Goal: Transaction & Acquisition: Purchase product/service

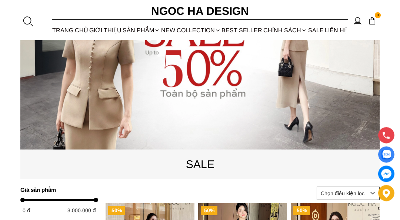
scroll to position [95, 0]
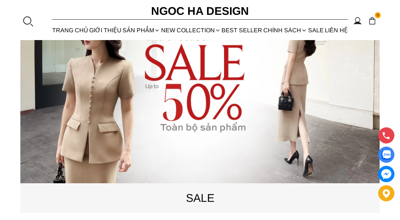
click at [331, 133] on source at bounding box center [199, 93] width 359 height 180
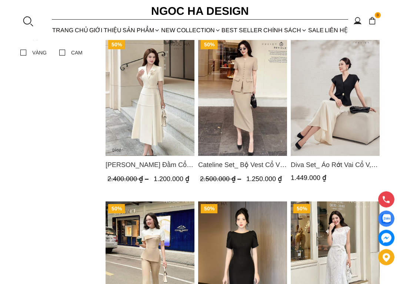
scroll to position [468, 0]
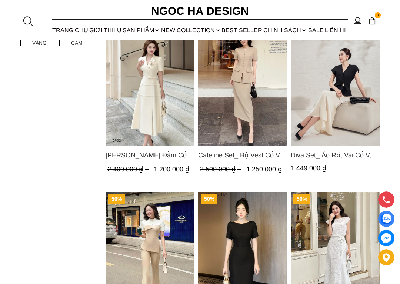
click at [251, 91] on img "Product image - Cateline Set_ Bộ Vest Cổ V Đính Cúc Nhí Chân Váy Bút Chì BJ127" at bounding box center [242, 87] width 89 height 118
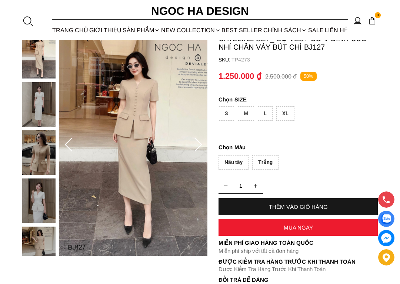
scroll to position [61, 0]
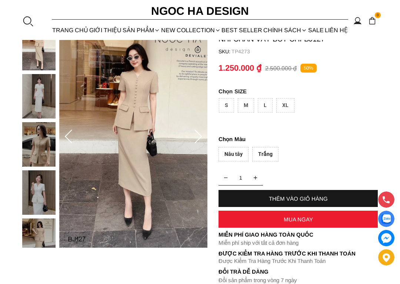
click at [247, 110] on div "M" at bounding box center [246, 105] width 16 height 14
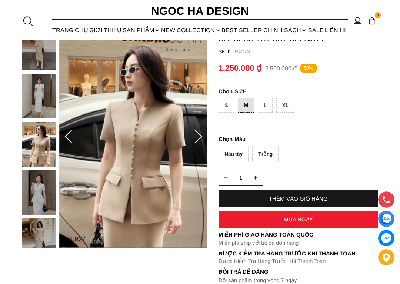
click at [160, 180] on img at bounding box center [133, 137] width 148 height 222
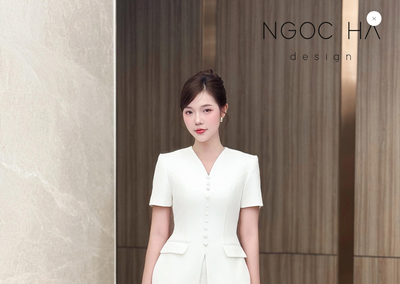
scroll to position [525, 0]
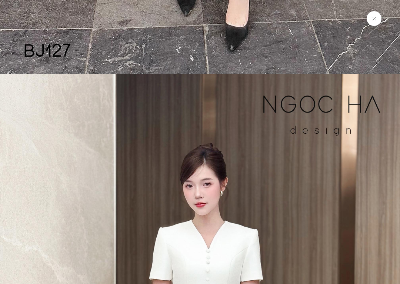
click at [374, 20] on button at bounding box center [374, 18] width 15 height 15
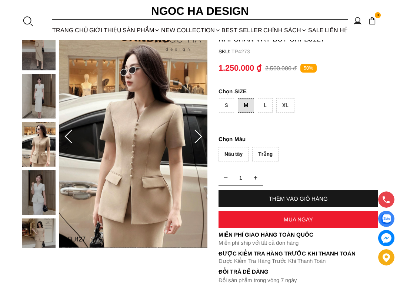
click at [375, 24] on img at bounding box center [372, 21] width 8 height 8
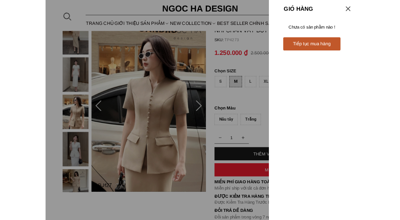
scroll to position [0, 0]
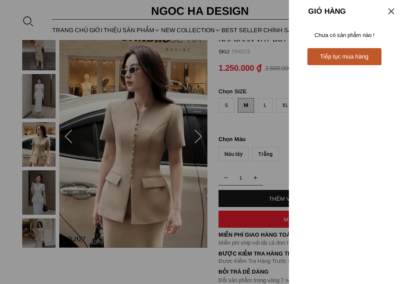
click at [396, 12] on div "Giỏ hàng Tiếp tục mua hàng Chưa có sản phẩm nào !" at bounding box center [344, 142] width 111 height 284
click at [392, 18] on div "Giỏ hàng Tiếp tục mua hàng Chưa có sản phẩm nào !" at bounding box center [344, 142] width 111 height 284
click at [388, 15] on div at bounding box center [391, 11] width 10 height 10
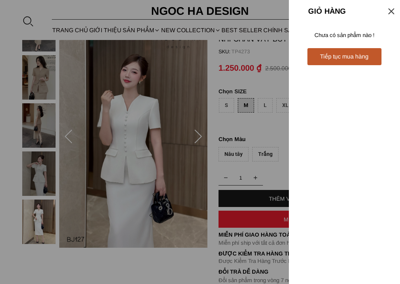
click at [390, 17] on div "Giỏ hàng Tiếp tục mua hàng Chưa có sản phẩm nào !" at bounding box center [344, 142] width 111 height 284
click at [387, 18] on div "Giỏ hàng Tiếp tục mua hàng Chưa có sản phẩm nào !" at bounding box center [344, 142] width 111 height 284
click at [353, 64] on div "Tiếp tục mua hàng" at bounding box center [344, 56] width 74 height 17
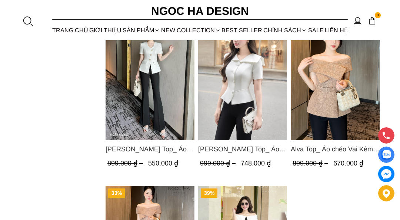
scroll to position [1130, 0]
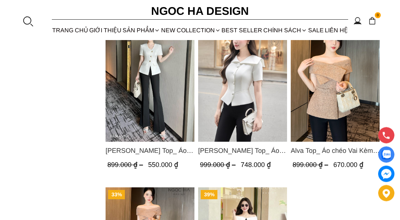
click at [156, 63] on img "Product image - Amy Top_ Áo Vạt Chéo Đính 3 Cúc Tay Cộc Màu Trắng A934" at bounding box center [150, 82] width 89 height 118
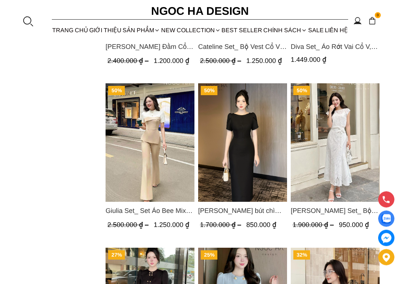
scroll to position [577, 0]
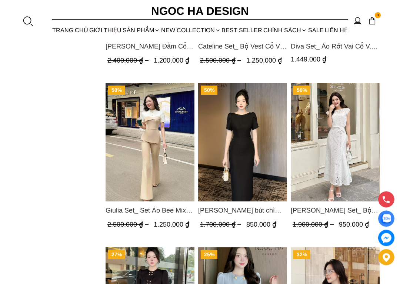
click at [235, 146] on img "Product image - Alice Dress_Đầm bút chì ,tay nụ hồng ,bồng đầu tay màu đen D727" at bounding box center [242, 142] width 89 height 118
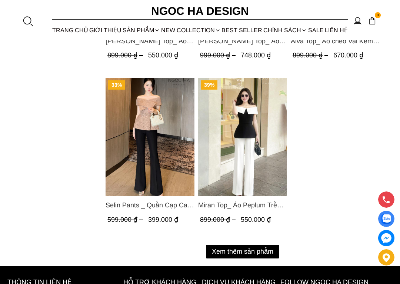
scroll to position [1263, 0]
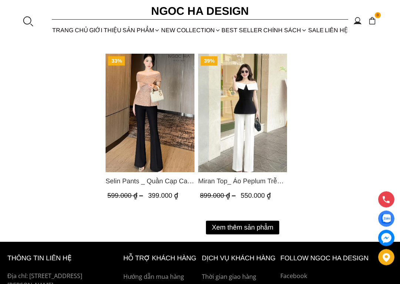
click at [259, 219] on button "Xem thêm sản phẩm" at bounding box center [242, 228] width 73 height 14
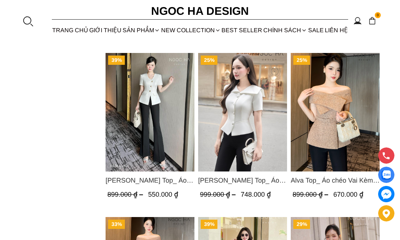
scroll to position [1100, 0]
click at [233, 110] on img "Product image - Fiona Top_ Áo Vest Cách Điệu Cổ Ngang Vạt Chéo Tay Cộc Màu Trắn…" at bounding box center [242, 112] width 89 height 118
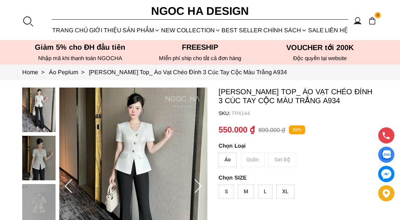
click at [143, 152] on img at bounding box center [133, 185] width 148 height 197
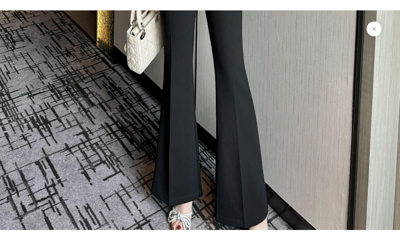
scroll to position [273, 0]
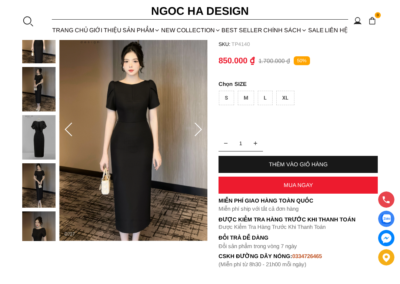
scroll to position [73, 0]
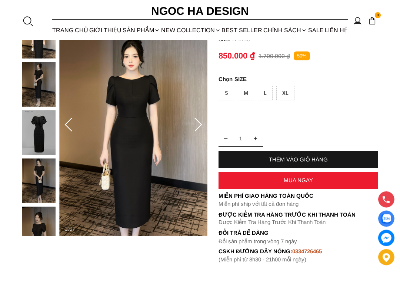
click at [40, 137] on img at bounding box center [38, 133] width 33 height 44
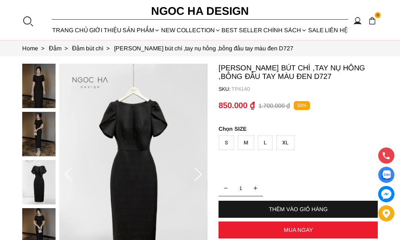
scroll to position [0, 0]
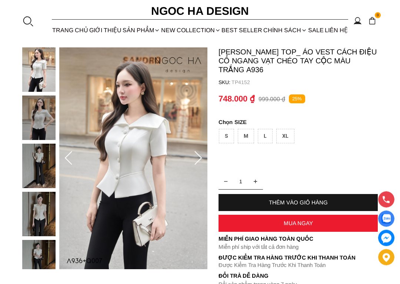
click at [149, 165] on img at bounding box center [133, 159] width 148 height 222
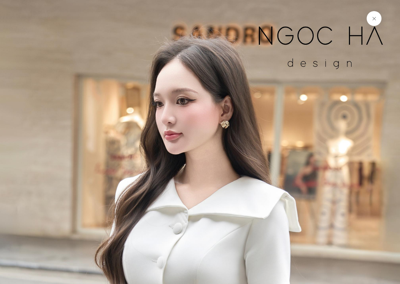
click at [375, 21] on button at bounding box center [374, 18] width 15 height 15
